Goal: Transaction & Acquisition: Purchase product/service

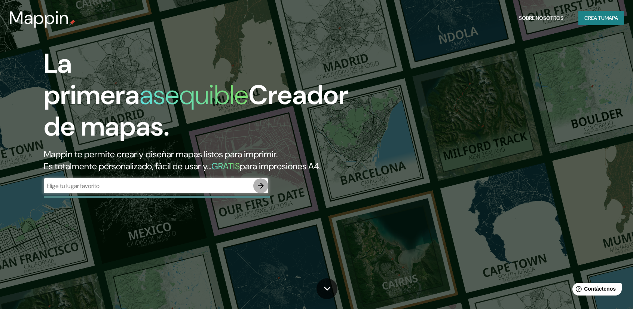
click at [253, 187] on button "button" at bounding box center [260, 185] width 15 height 15
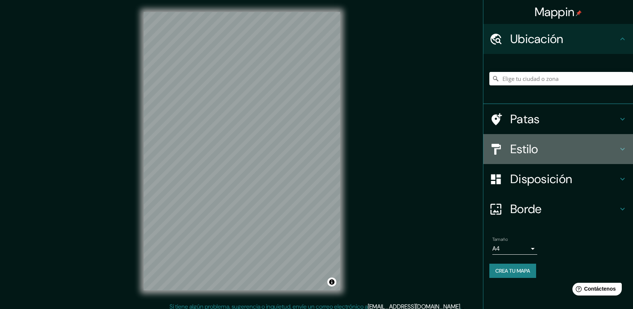
click at [533, 148] on font "Estilo" at bounding box center [525, 149] width 28 height 16
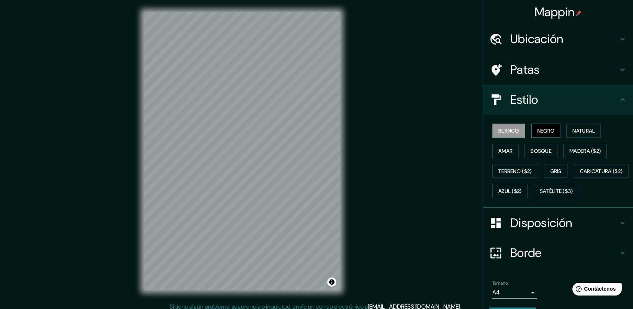
click at [538, 133] on font "Negro" at bounding box center [547, 130] width 18 height 7
click at [591, 134] on font "Natural" at bounding box center [584, 130] width 22 height 7
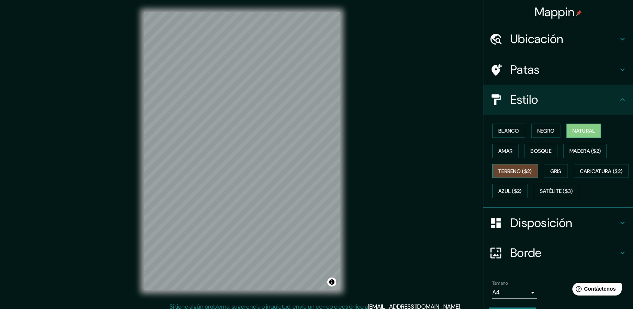
click at [503, 175] on button "Terreno ($2)" at bounding box center [516, 171] width 46 height 14
click at [560, 168] on button "Gris" at bounding box center [556, 171] width 24 height 14
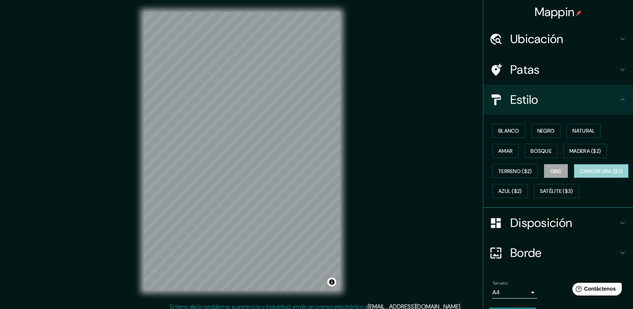
click at [580, 174] on font "Caricatura ($2)" at bounding box center [601, 171] width 43 height 7
click at [506, 150] on font "Amar" at bounding box center [506, 150] width 14 height 7
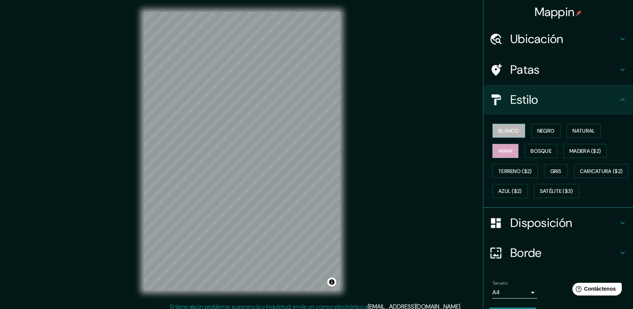
click at [512, 128] on font "Blanco" at bounding box center [509, 130] width 21 height 7
click at [529, 231] on font "Disposición" at bounding box center [542, 223] width 62 height 16
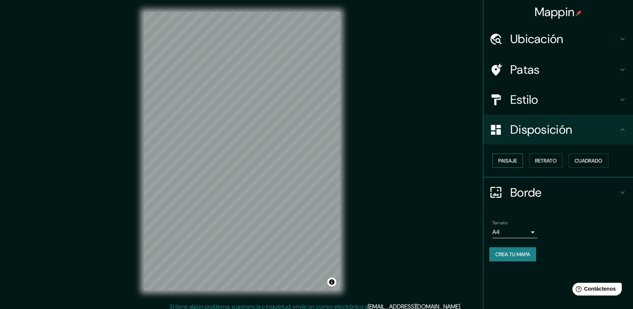
click at [514, 162] on font "Paisaje" at bounding box center [508, 160] width 19 height 7
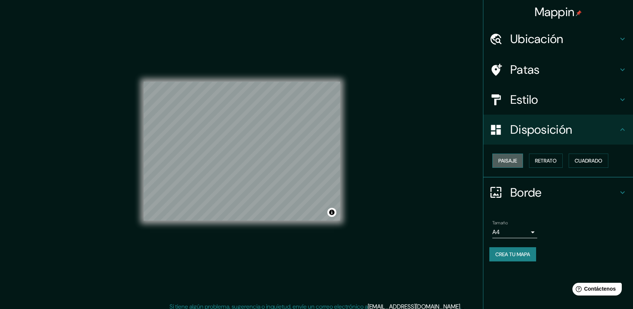
click at [514, 162] on font "Paisaje" at bounding box center [508, 160] width 19 height 7
click at [551, 162] on font "Retrato" at bounding box center [546, 160] width 22 height 7
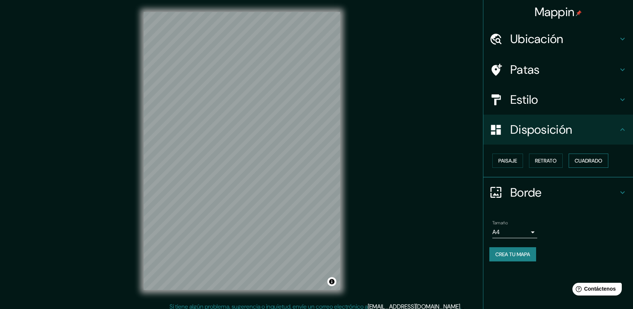
click at [585, 165] on button "Cuadrado" at bounding box center [589, 160] width 40 height 14
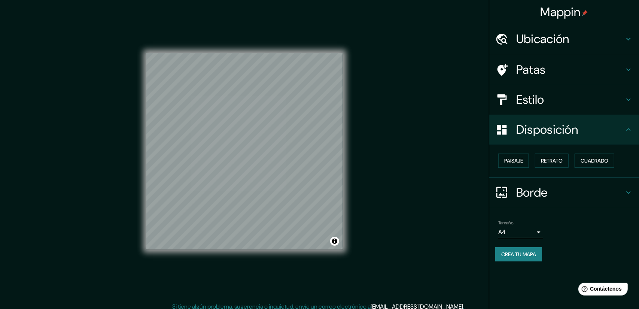
click at [524, 235] on body "Mappin Ubicación Patas Estilo Disposición Paisaje Retrato Cuadrado Borde Elige …" at bounding box center [319, 154] width 639 height 309
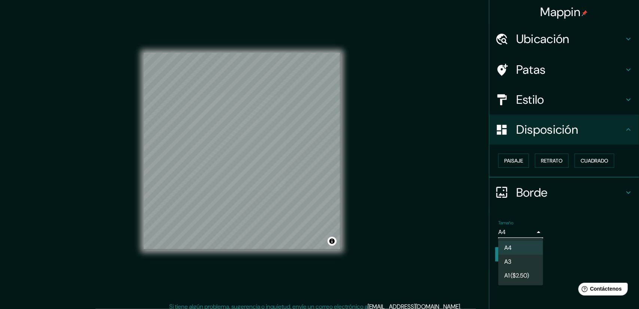
click at [527, 262] on li "A3" at bounding box center [520, 262] width 45 height 14
type input "a4"
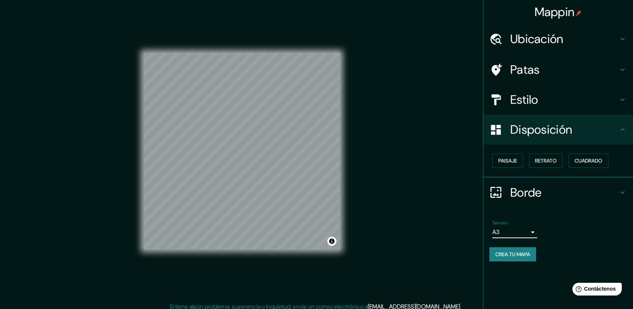
click at [531, 194] on font "Borde" at bounding box center [526, 193] width 31 height 16
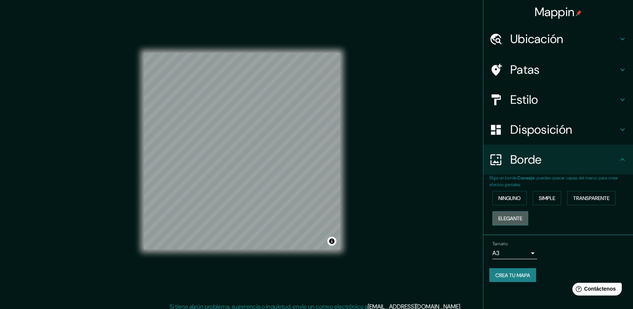
click at [526, 219] on button "Elegante" at bounding box center [511, 218] width 36 height 14
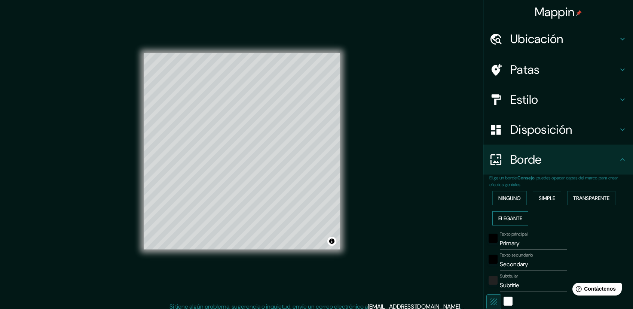
click at [526, 219] on div "Ninguno Simple Transparente Elegante" at bounding box center [562, 208] width 144 height 40
click at [519, 202] on button "Ninguno" at bounding box center [510, 198] width 34 height 14
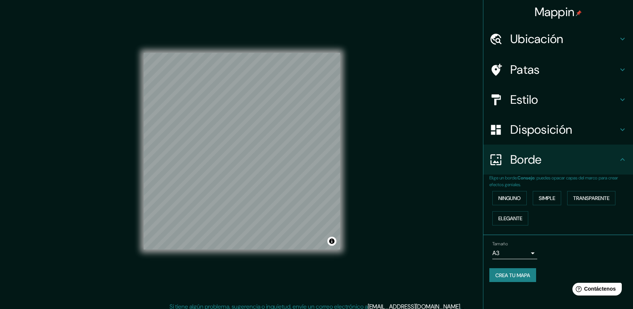
click at [533, 74] on font "Patas" at bounding box center [526, 70] width 30 height 16
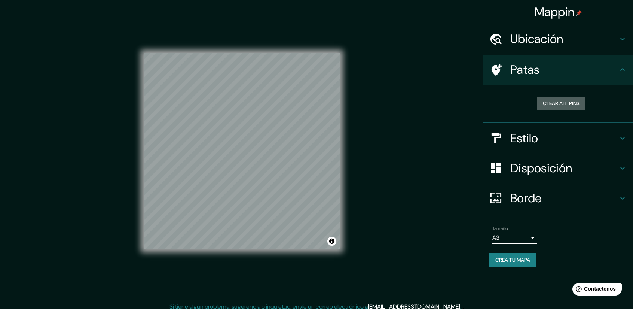
click at [547, 104] on button "Clear all pins" at bounding box center [561, 104] width 49 height 14
click at [557, 41] on font "Ubicación" at bounding box center [537, 39] width 53 height 16
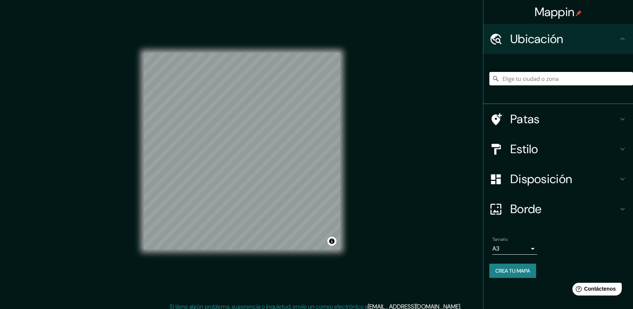
click at [535, 80] on input "Elige tu ciudad o zona" at bounding box center [562, 78] width 144 height 13
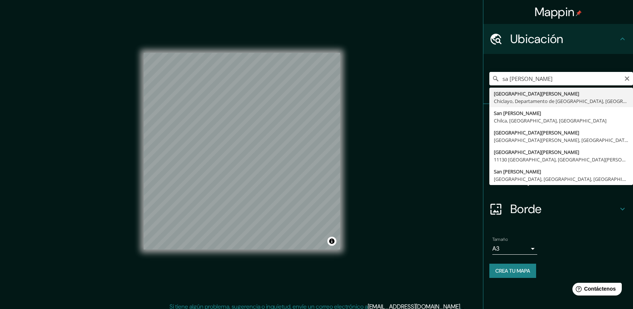
type input "[GEOGRAPHIC_DATA][PERSON_NAME], [GEOGRAPHIC_DATA], [GEOGRAPHIC_DATA], [GEOGRAPH…"
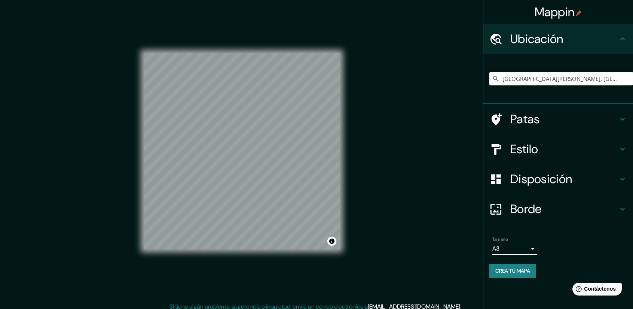
click at [141, 199] on div "© Mapbox © OpenStreetMap Improve this map" at bounding box center [242, 151] width 220 height 302
